Goal: Transaction & Acquisition: Purchase product/service

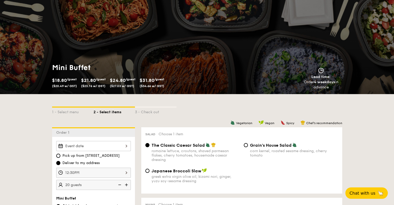
scroll to position [52, 0]
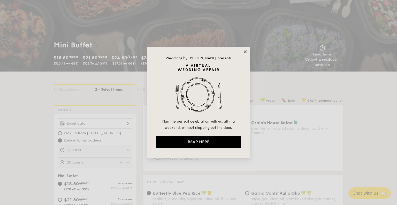
click at [247, 52] on icon at bounding box center [245, 51] width 5 height 5
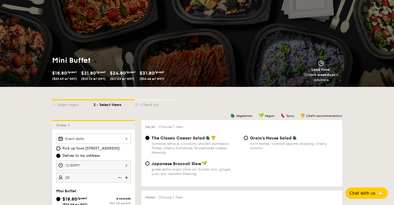
scroll to position [0, 0]
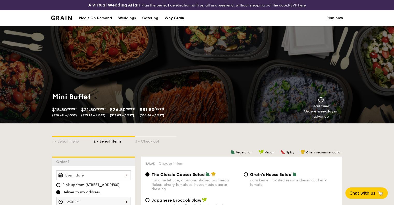
type input "20 guests"
click at [149, 17] on div "Catering" at bounding box center [150, 18] width 16 height 16
select select
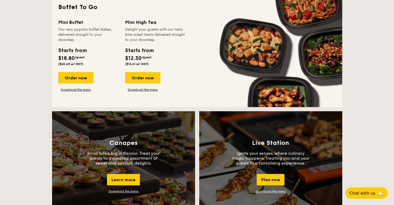
scroll to position [362, 0]
click at [76, 74] on div "Order now" at bounding box center [75, 77] width 35 height 11
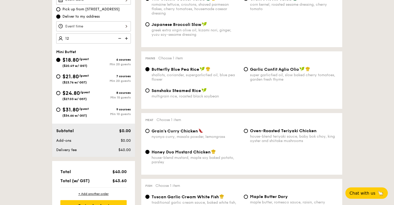
scroll to position [207, 0]
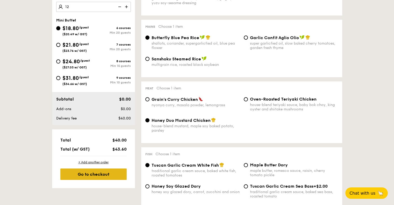
type input "20 guests"
click at [104, 170] on div "Go to checkout" at bounding box center [93, 173] width 66 height 11
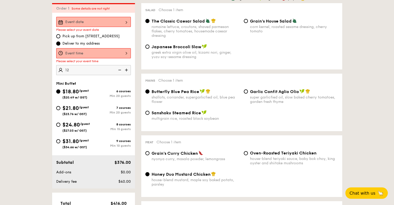
scroll to position [149, 0]
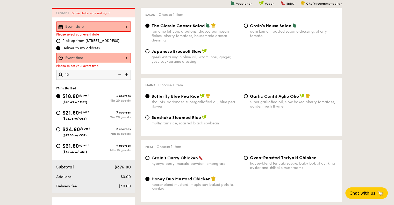
click at [82, 59] on div at bounding box center [93, 58] width 75 height 10
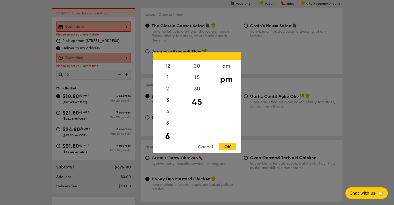
scroll to position [11, 0]
click at [230, 145] on div "OK" at bounding box center [227, 146] width 17 height 7
type input "6:45PM"
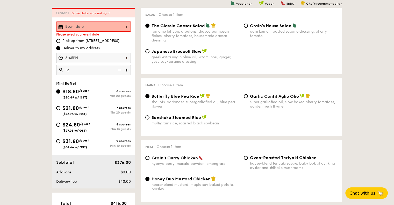
click at [102, 53] on div "6:45PM" at bounding box center [93, 58] width 75 height 10
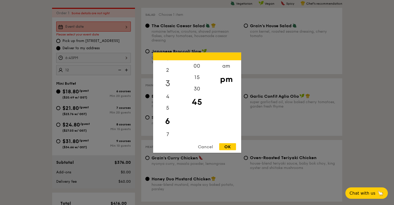
scroll to position [50, 0]
click at [226, 147] on div "OK" at bounding box center [227, 146] width 17 height 7
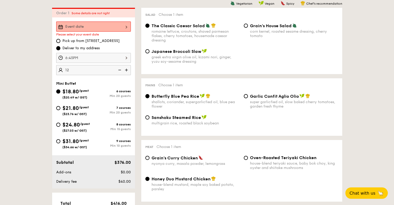
click at [129, 73] on img at bounding box center [127, 70] width 8 height 10
click at [117, 69] on img at bounding box center [119, 70] width 8 height 10
type input "20 guests"
click at [117, 69] on img at bounding box center [119, 70] width 8 height 10
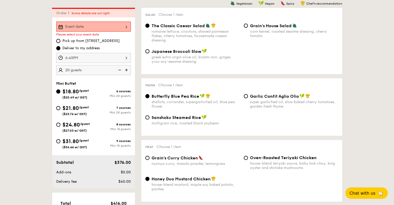
click at [117, 69] on img at bounding box center [119, 70] width 8 height 10
click at [117, 70] on img at bounding box center [119, 70] width 8 height 10
click at [118, 70] on img at bounding box center [119, 70] width 8 height 10
click at [119, 71] on img at bounding box center [119, 70] width 8 height 10
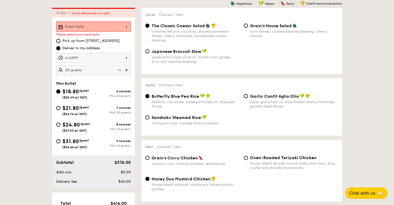
click at [119, 71] on img at bounding box center [119, 70] width 8 height 10
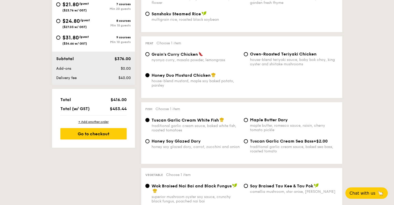
scroll to position [123, 0]
